Goal: Task Accomplishment & Management: Use online tool/utility

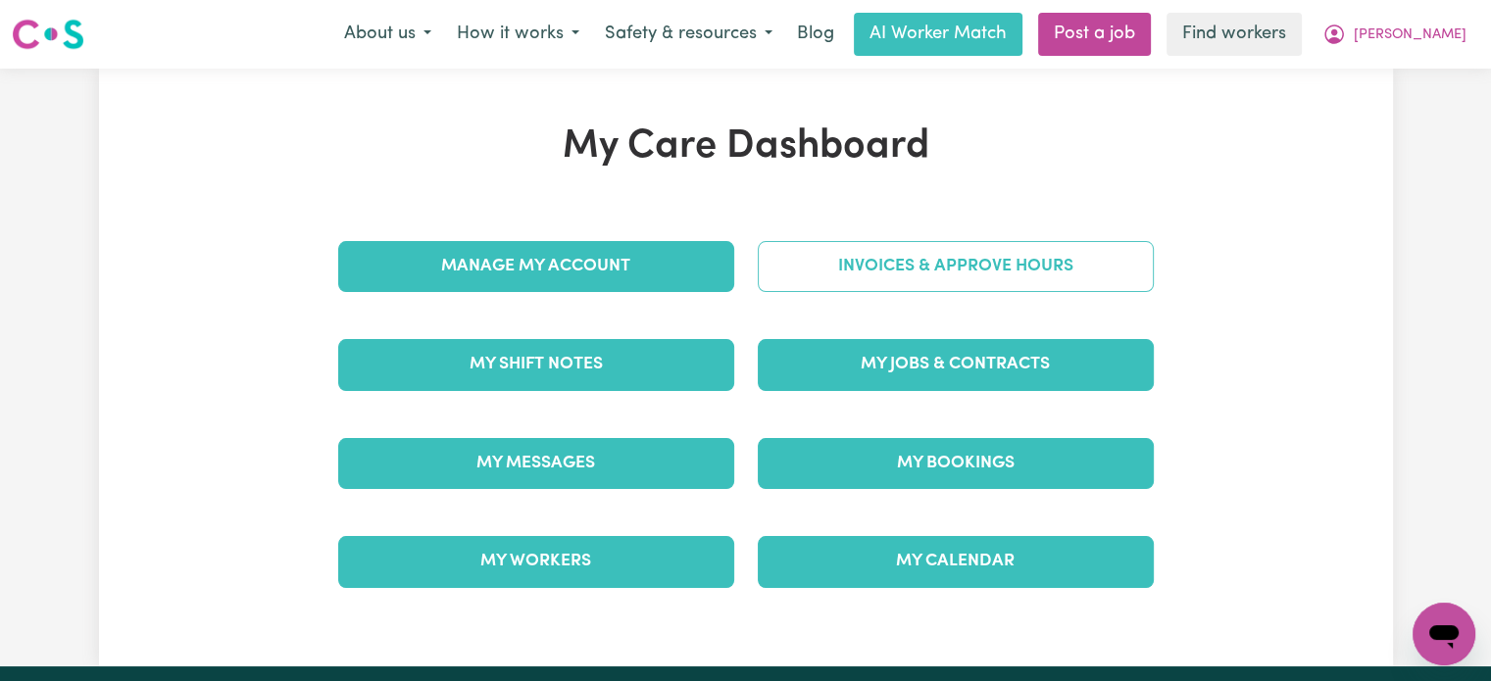
click at [967, 263] on link "Invoices & Approve Hours" at bounding box center [956, 266] width 396 height 51
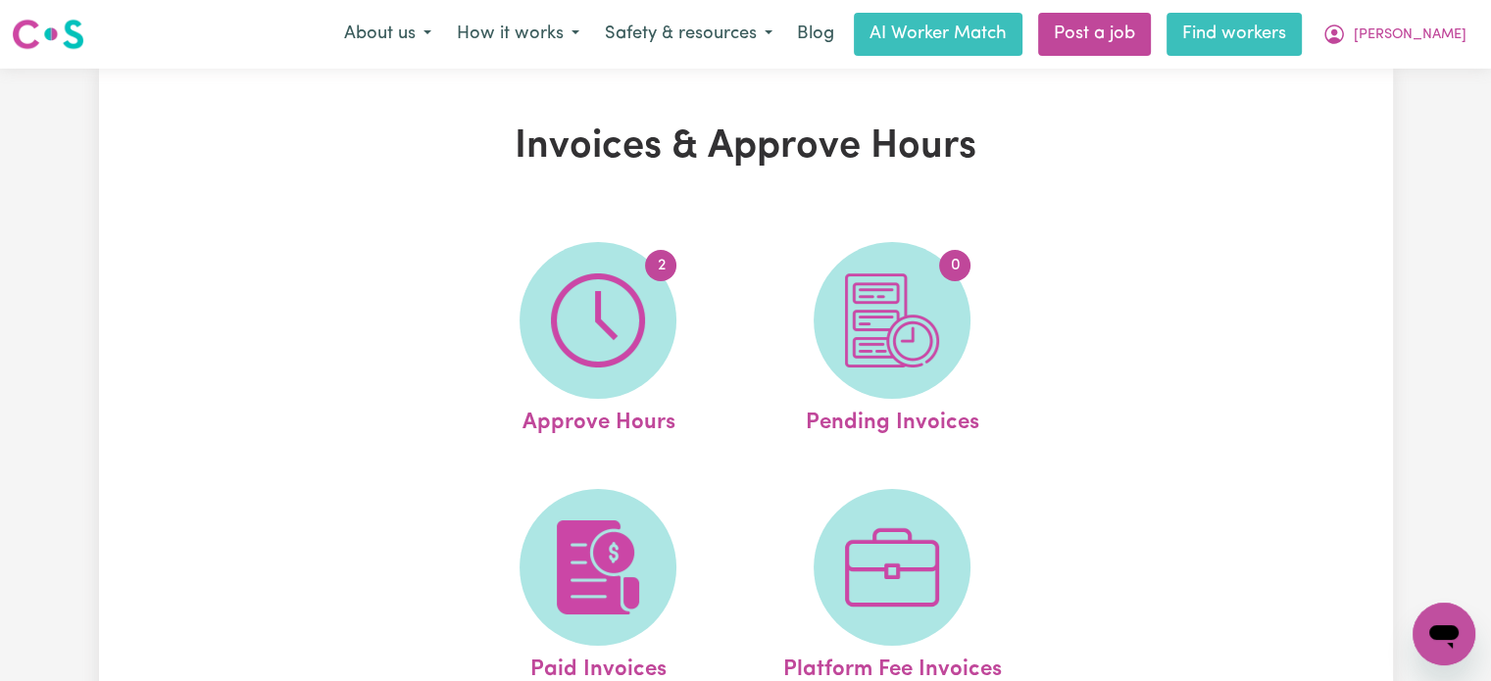
click at [1302, 49] on link "Find workers" at bounding box center [1233, 34] width 135 height 43
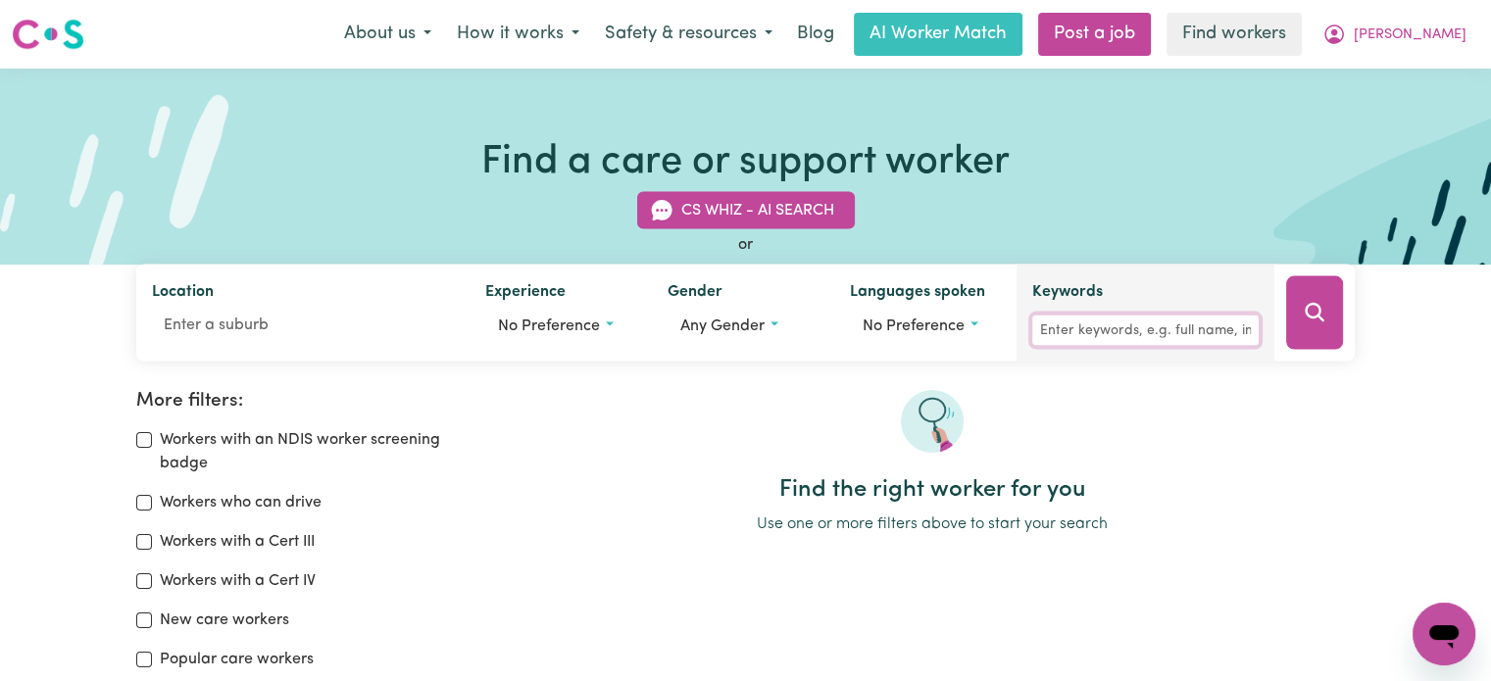
click at [1082, 329] on input "Keywords" at bounding box center [1145, 331] width 226 height 30
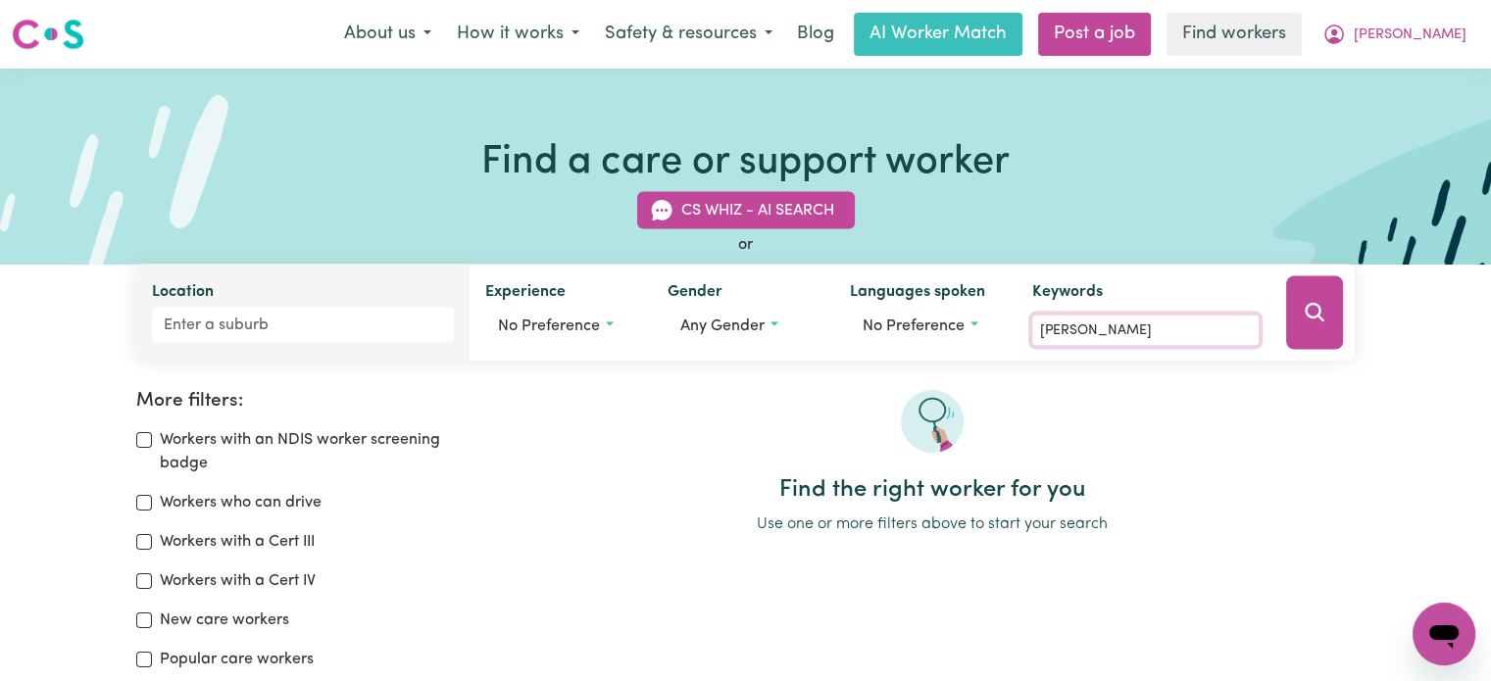
type input "[PERSON_NAME]"
click at [271, 325] on input "Location" at bounding box center [303, 325] width 302 height 35
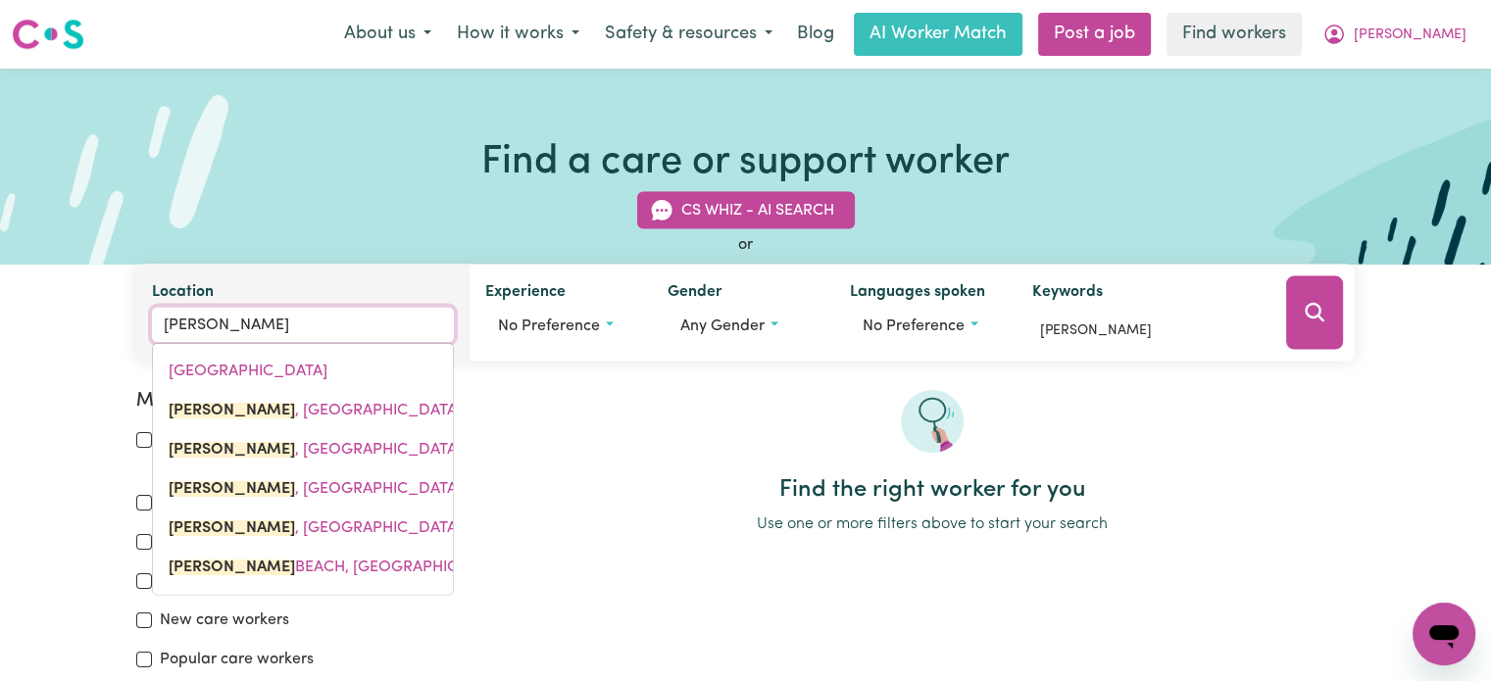
type input "prestons"
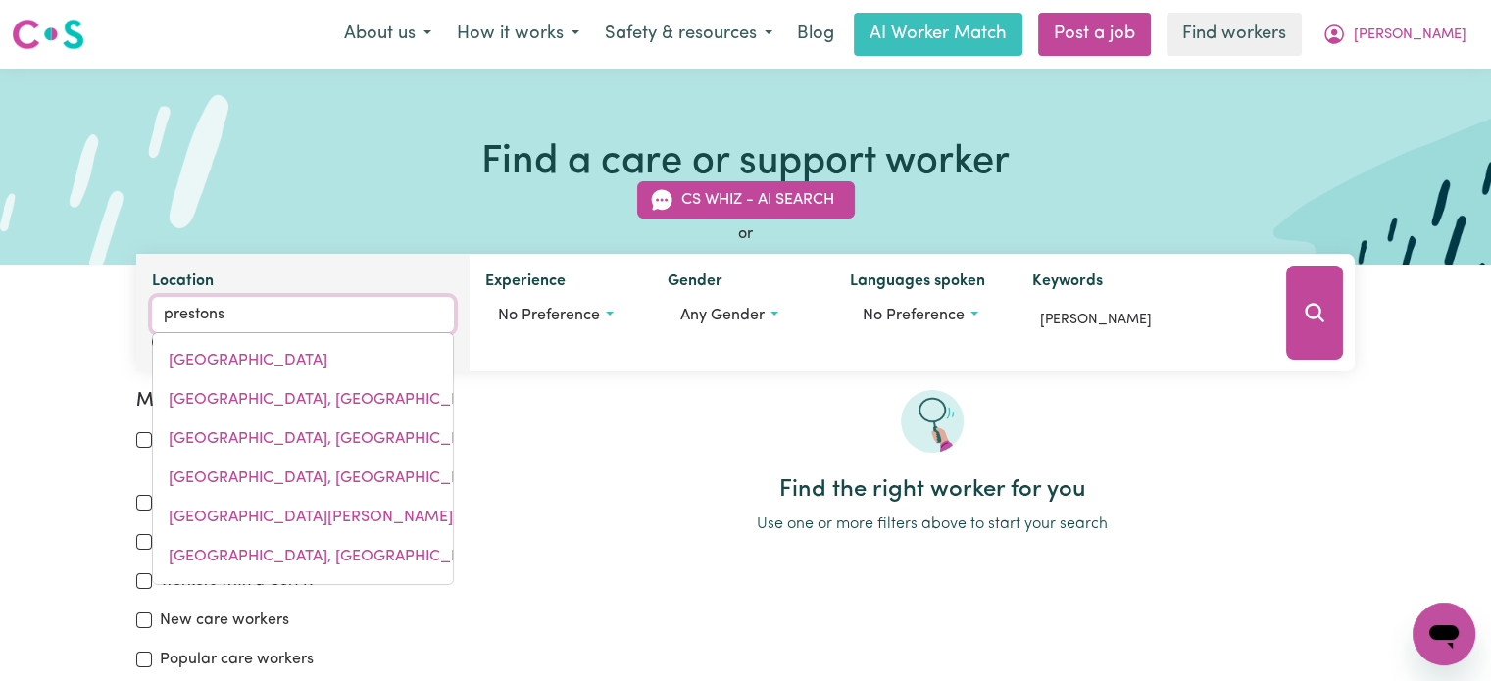
type input "[GEOGRAPHIC_DATA], [GEOGRAPHIC_DATA], 2170"
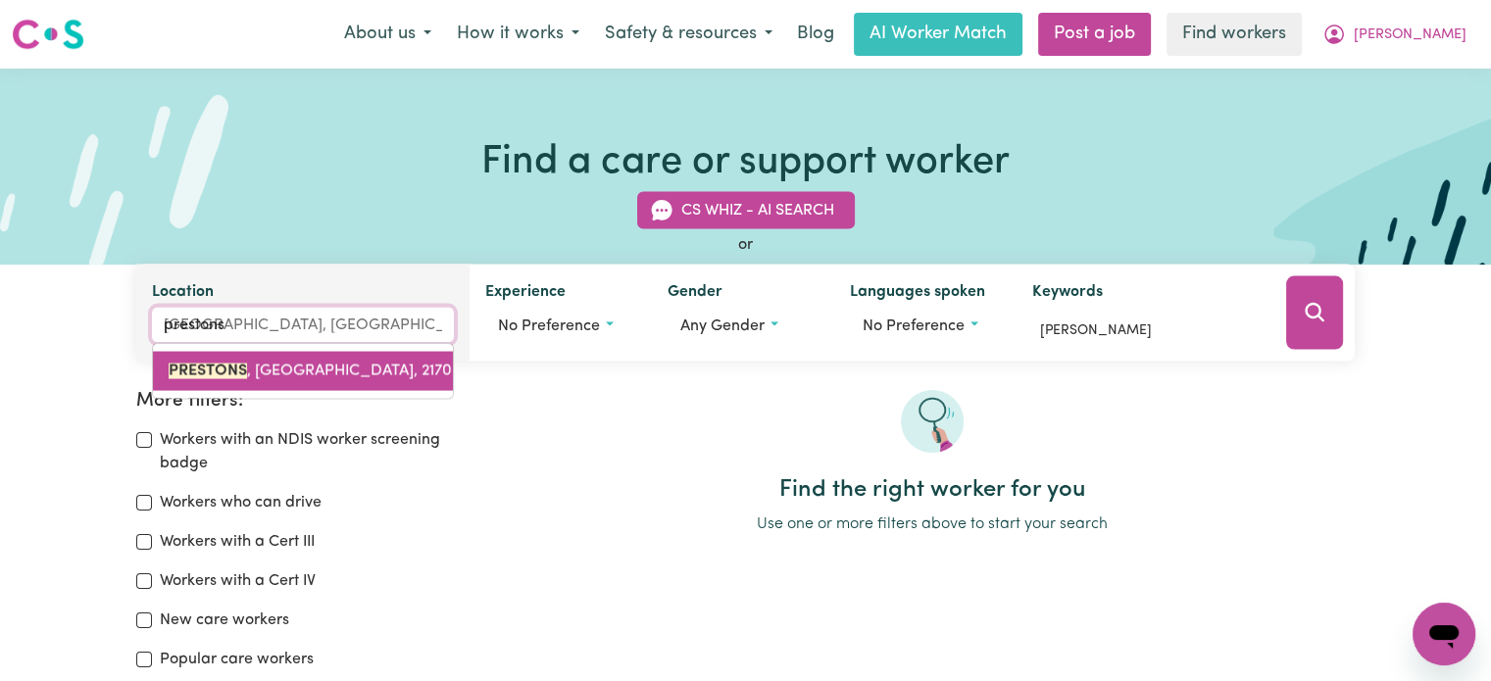
click at [301, 384] on link "[GEOGRAPHIC_DATA] , [GEOGRAPHIC_DATA], 2170" at bounding box center [303, 371] width 300 height 39
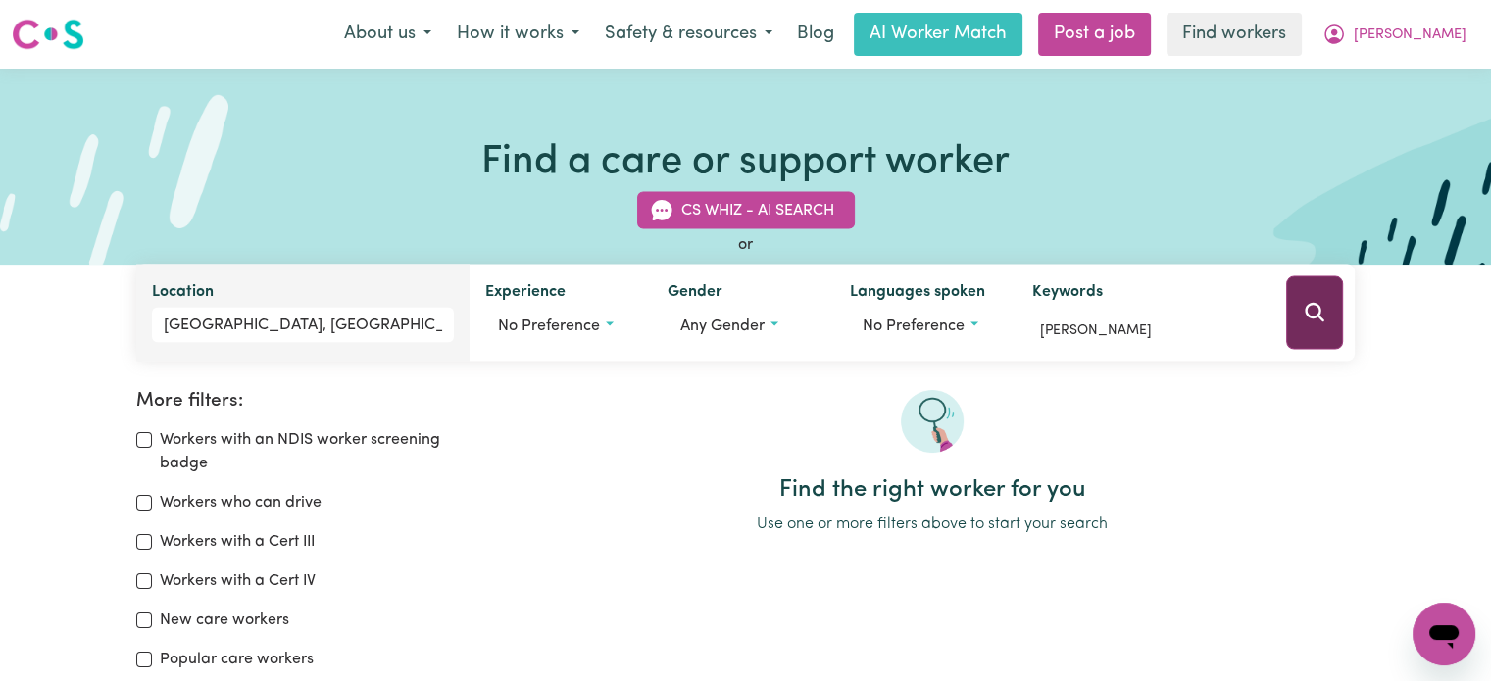
click at [1315, 317] on icon "Search" at bounding box center [1315, 313] width 24 height 24
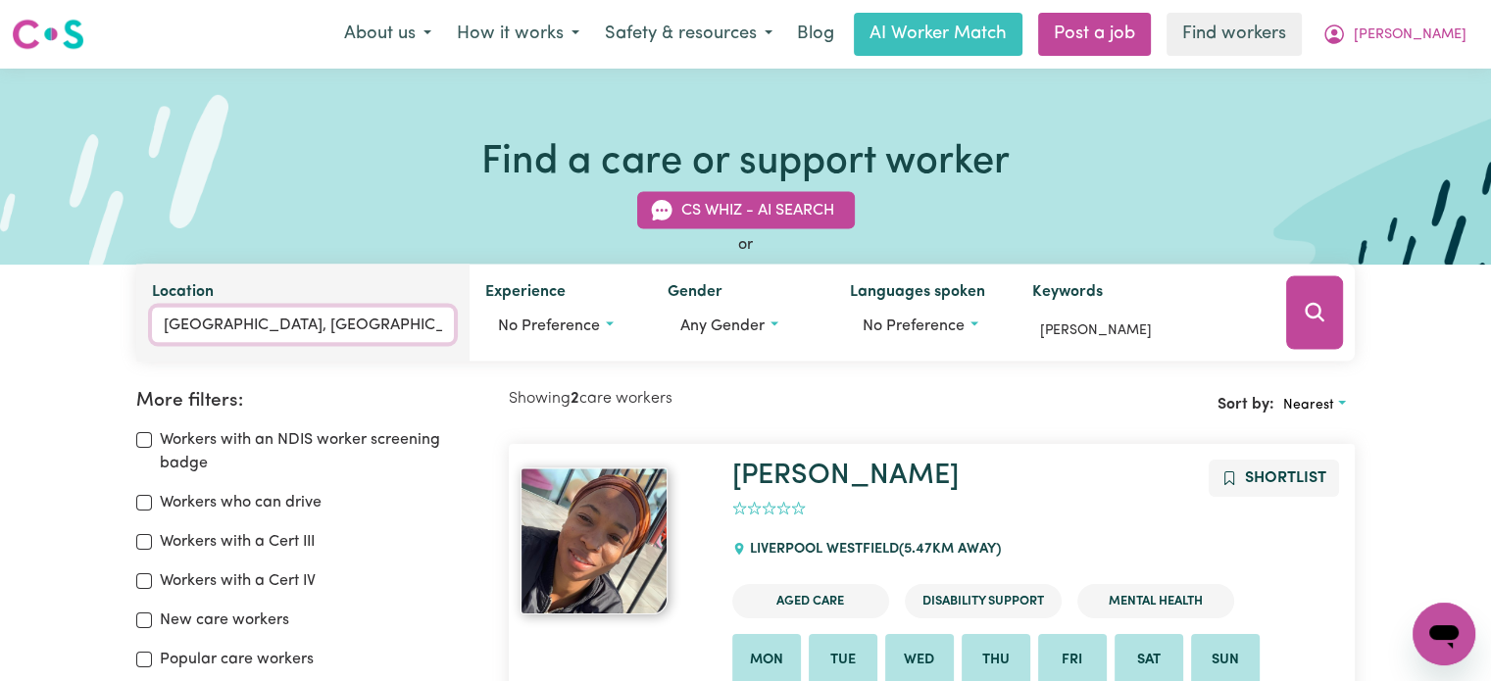
type input "[GEOGRAPHIC_DATA], [GEOGRAPHIC_DATA], 2170"
drag, startPoint x: 380, startPoint y: 331, endPoint x: 153, endPoint y: 320, distance: 227.6
click at [153, 320] on input "[GEOGRAPHIC_DATA], [GEOGRAPHIC_DATA]" at bounding box center [303, 325] width 302 height 35
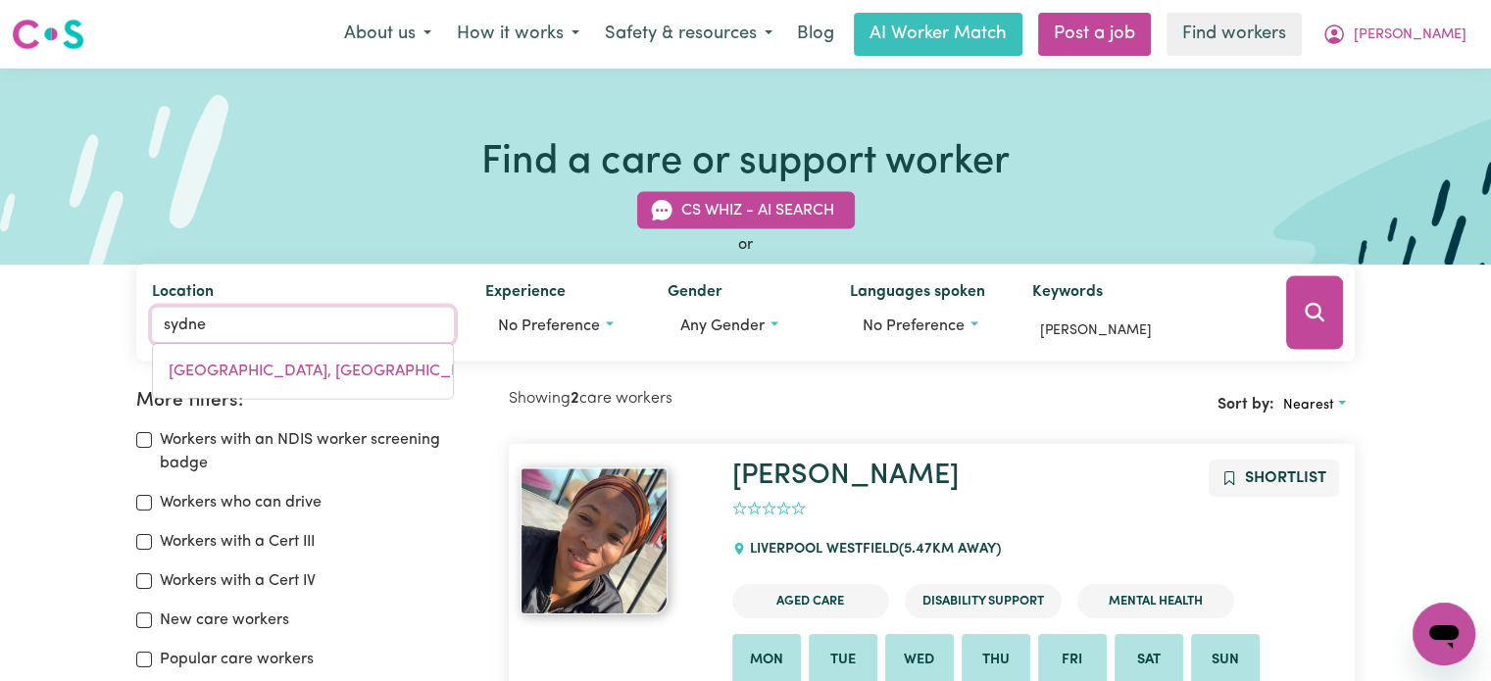
type input "[GEOGRAPHIC_DATA]"
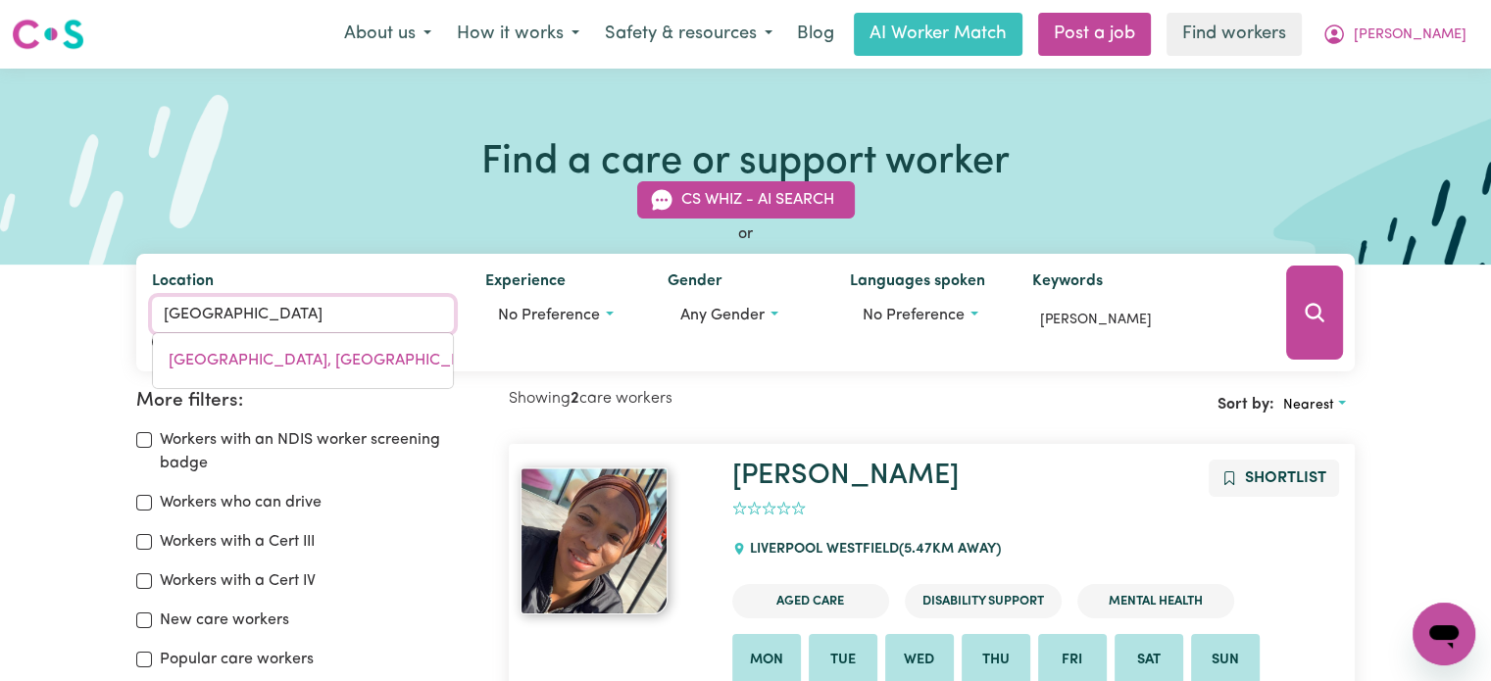
type input "[GEOGRAPHIC_DATA], [GEOGRAPHIC_DATA], 2000"
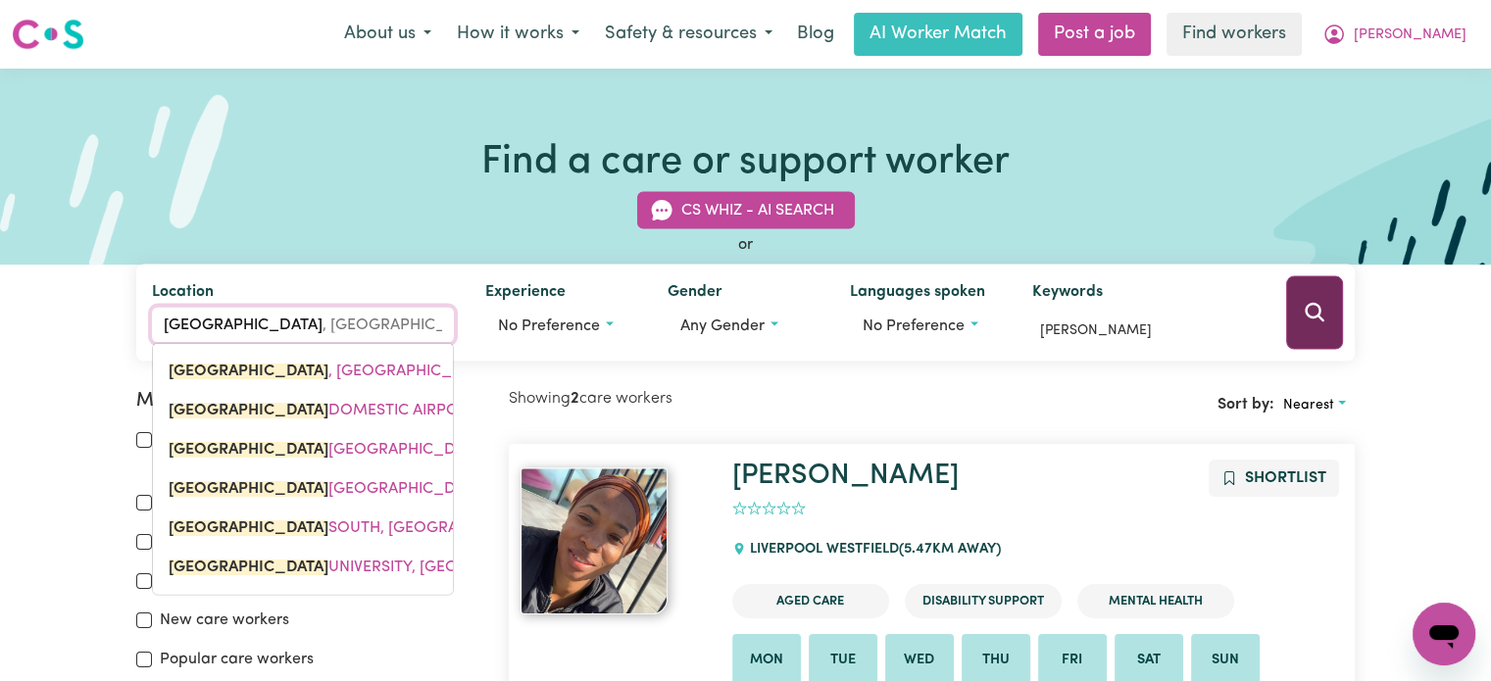
type input "[GEOGRAPHIC_DATA]"
click at [1329, 313] on button "Search" at bounding box center [1314, 313] width 57 height 74
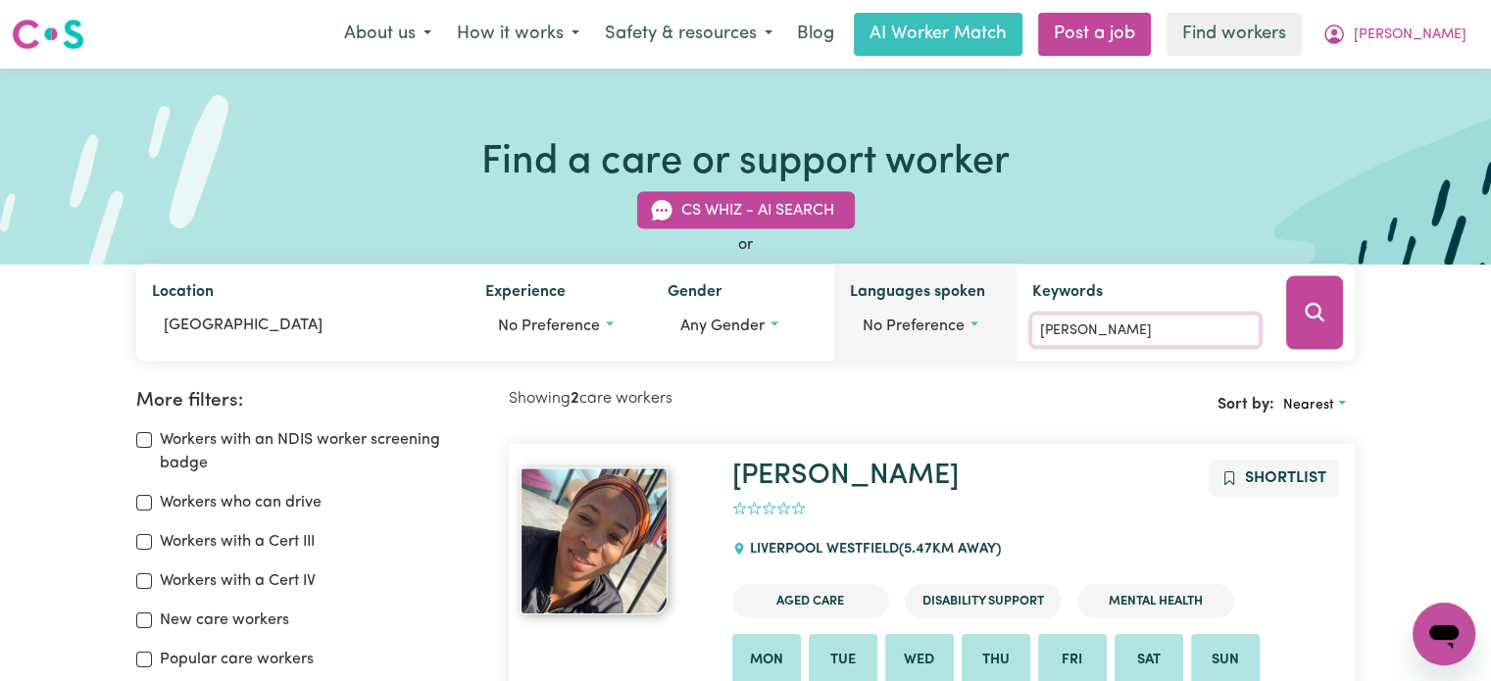
drag, startPoint x: 1095, startPoint y: 322, endPoint x: 973, endPoint y: 322, distance: 121.5
click at [973, 322] on div "Location [GEOGRAPHIC_DATA] Experience No preference Gender Any gender Languages…" at bounding box center [745, 313] width 1219 height 97
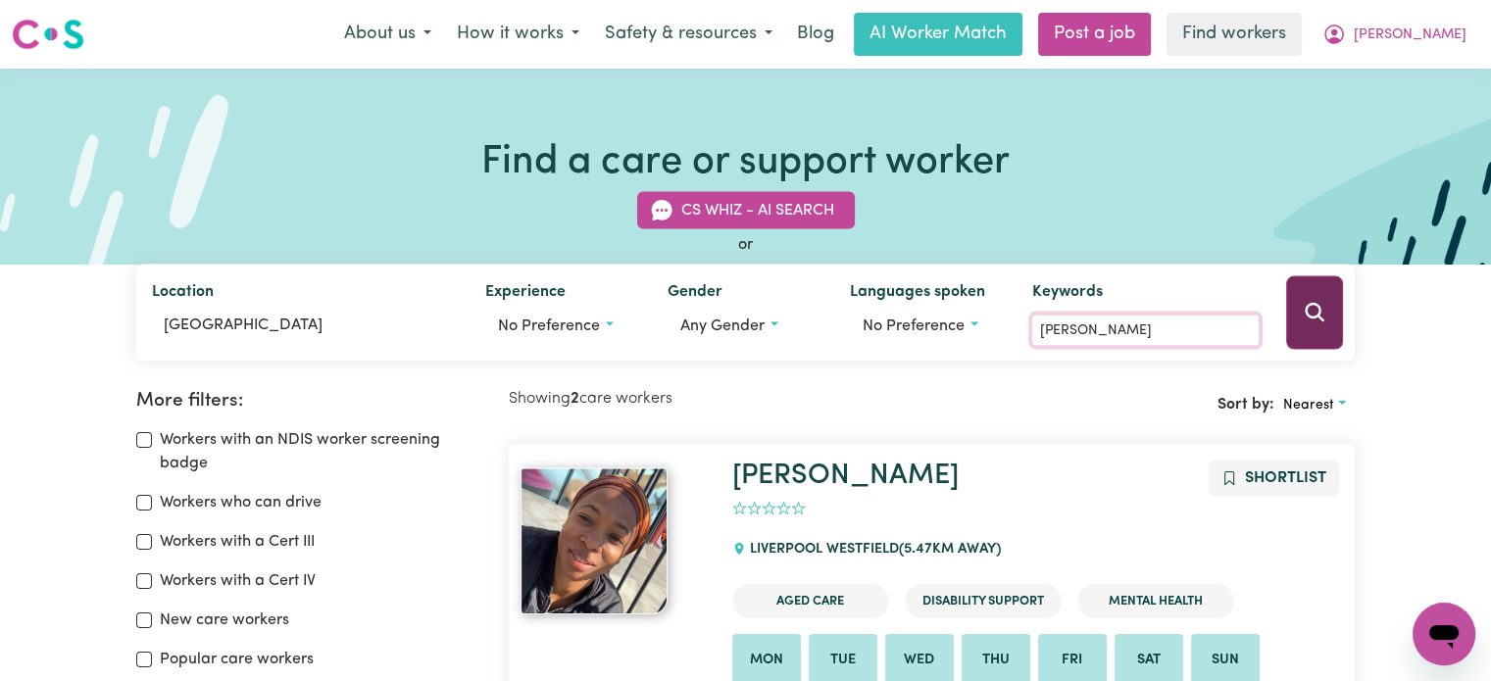
type input "[PERSON_NAME]"
click at [1330, 320] on button "Search" at bounding box center [1314, 313] width 57 height 74
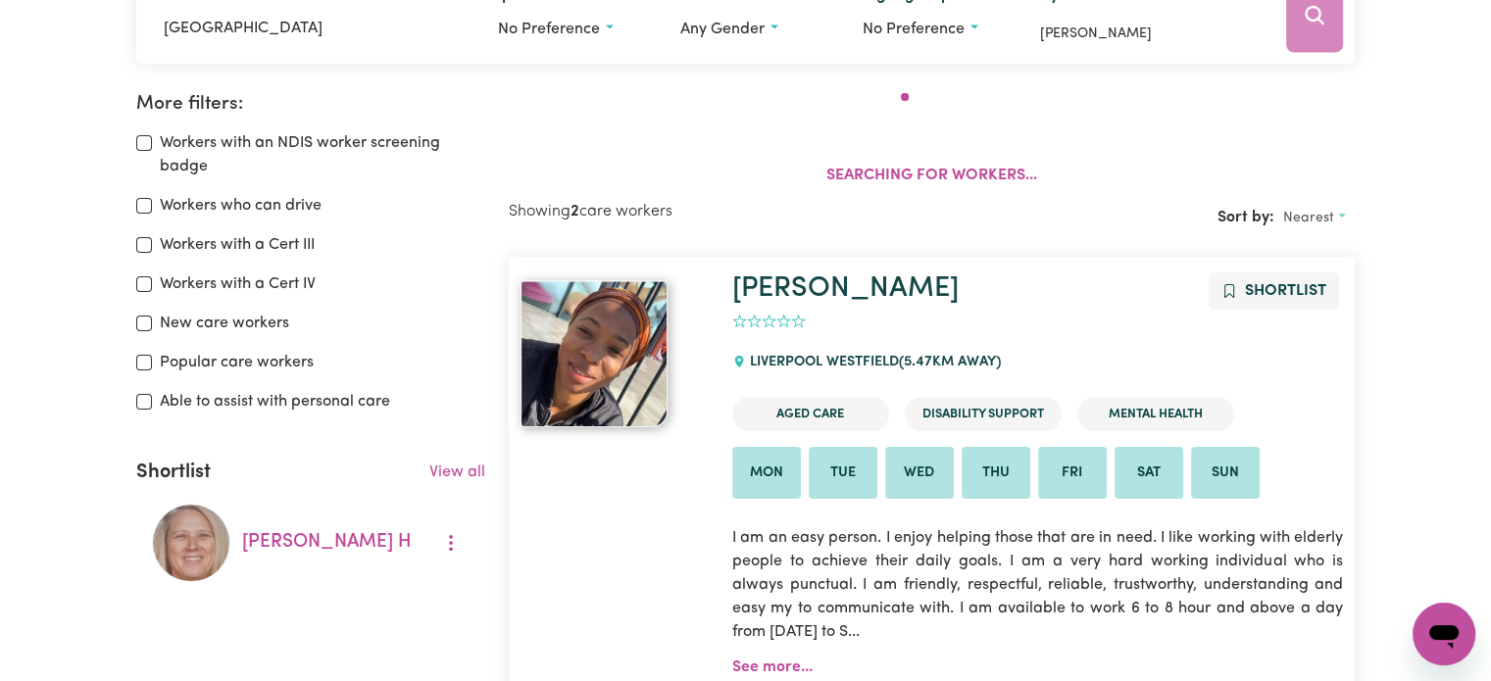
scroll to position [131, 0]
